Goal: Transaction & Acquisition: Purchase product/service

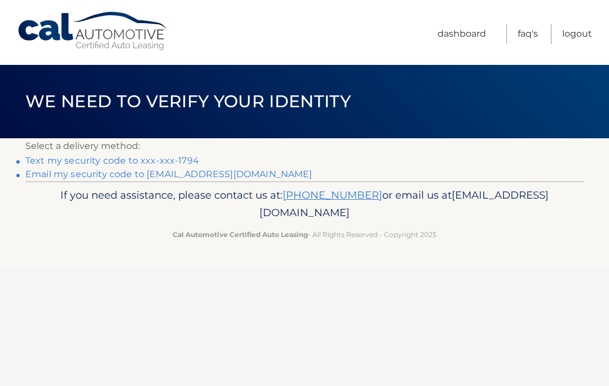
click at [193, 162] on link "Text my security code to xxx-xxx-1794" at bounding box center [112, 160] width 174 height 11
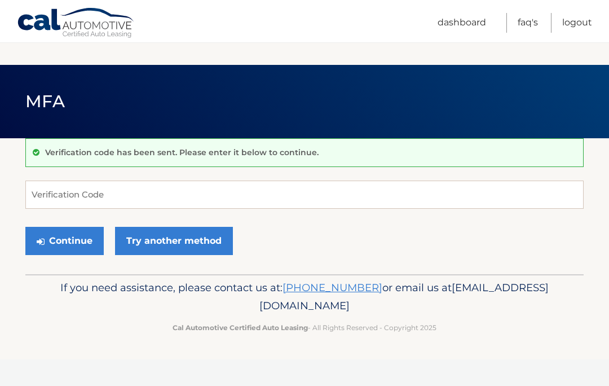
scroll to position [116, 0]
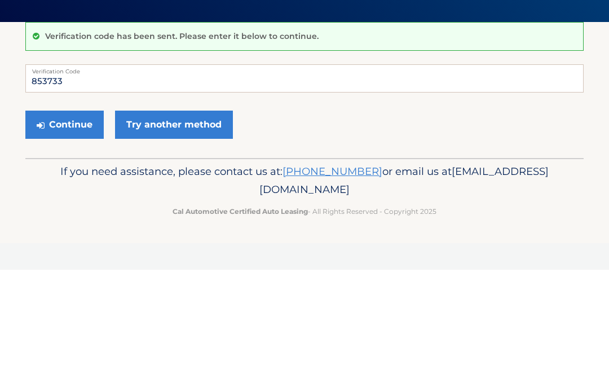
type input "853733"
click at [92, 227] on button "Continue" at bounding box center [64, 241] width 78 height 28
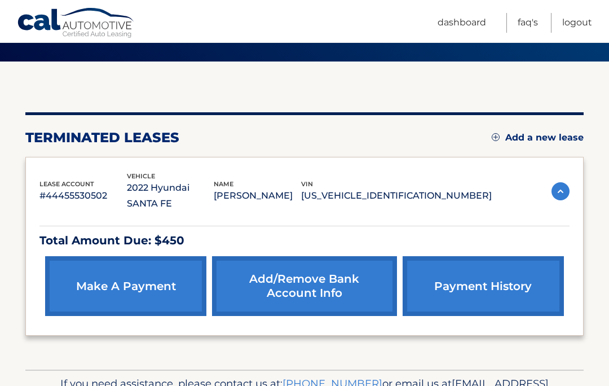
scroll to position [80, 0]
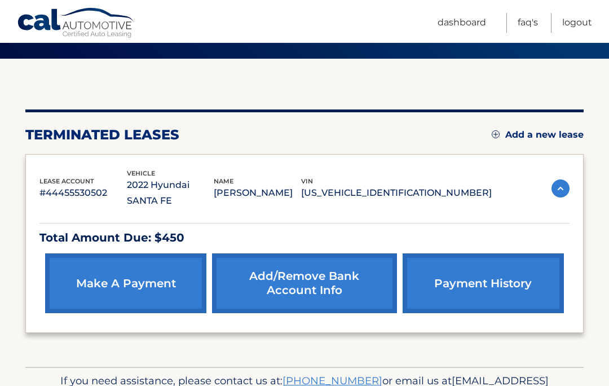
click at [154, 267] on link "make a payment" at bounding box center [125, 283] width 161 height 60
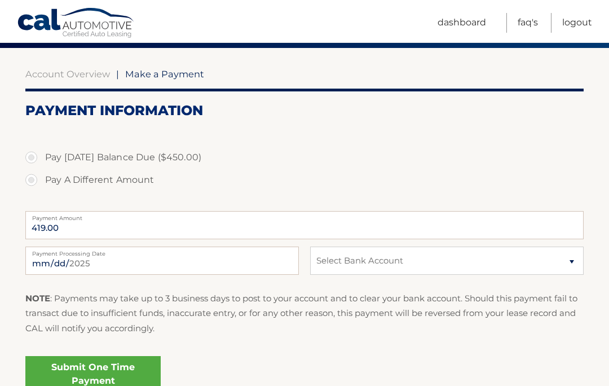
scroll to position [99, 0]
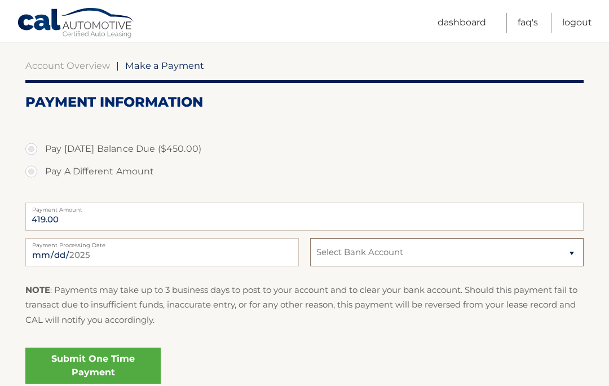
click at [574, 256] on select "Select Bank Account Checking SUFFOLK FEDERAL CREDIT UN *****1006 Checking SUFFO…" at bounding box center [446, 252] width 273 height 28
click at [125, 359] on link "Submit One Time Payment" at bounding box center [92, 365] width 135 height 36
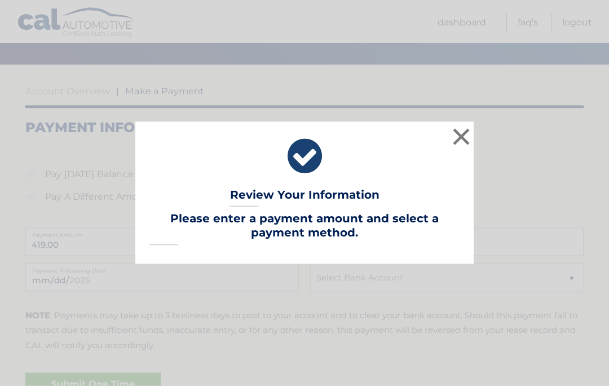
scroll to position [75, 0]
click at [518, 299] on div "× Review Your Information Lease Account #: 44455530502 Payment Amount: Payment …" at bounding box center [304, 193] width 609 height 386
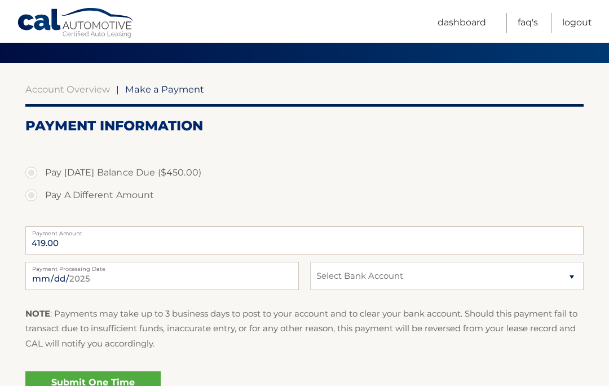
click at [32, 178] on label "Pay Today's Balance Due ($450.00)" at bounding box center [304, 172] width 558 height 23
click at [32, 178] on input "Pay Today's Balance Due ($450.00)" at bounding box center [35, 170] width 11 height 18
radio input "true"
type input "450.00"
click at [574, 276] on select "Select Bank Account Checking SUFFOLK FEDERAL CREDIT UN *****1006 Checking SUFFO…" at bounding box center [446, 276] width 273 height 28
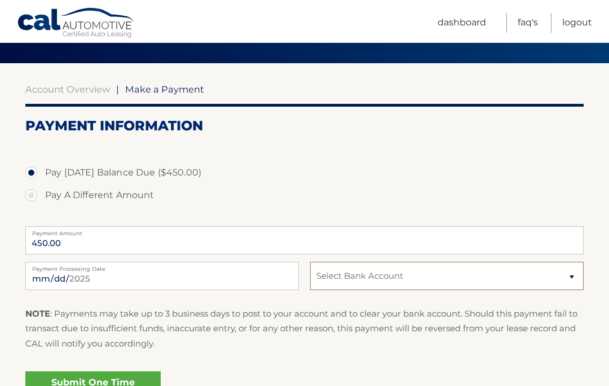
select select "ZTcyMGVlODEtNGUwYi00ZWI4LWIxN2MtZDcxZjU4YjYzNjE4"
click at [122, 385] on link "Submit One Time Payment" at bounding box center [92, 389] width 135 height 36
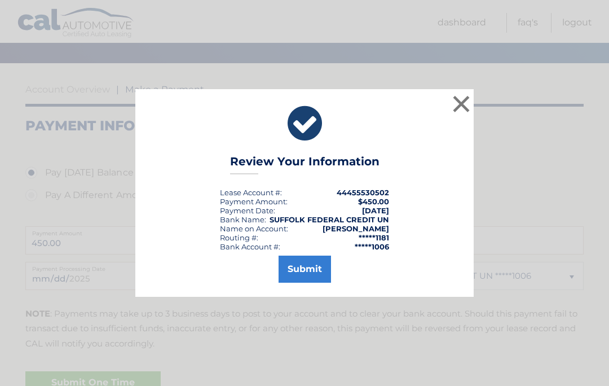
click at [314, 283] on button "Submit" at bounding box center [305, 268] width 52 height 27
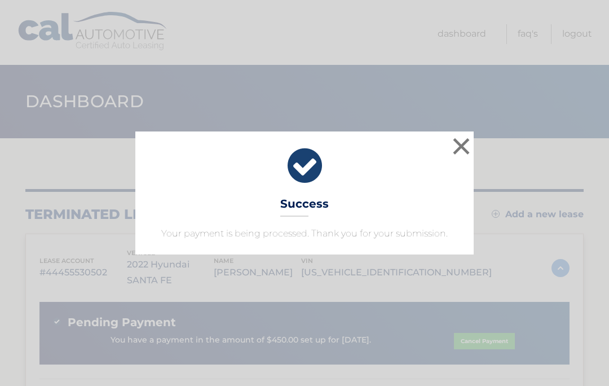
click at [464, 151] on button "×" at bounding box center [461, 146] width 23 height 23
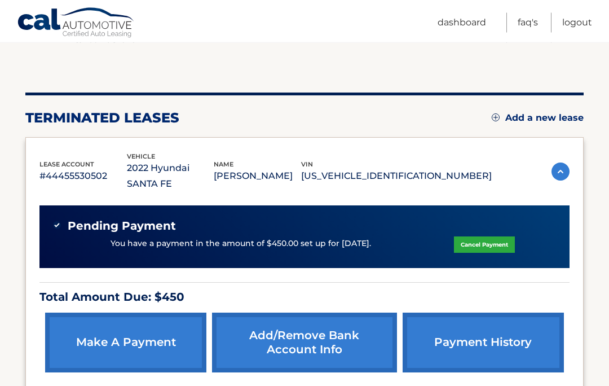
scroll to position [96, 0]
